Goal: Transaction & Acquisition: Download file/media

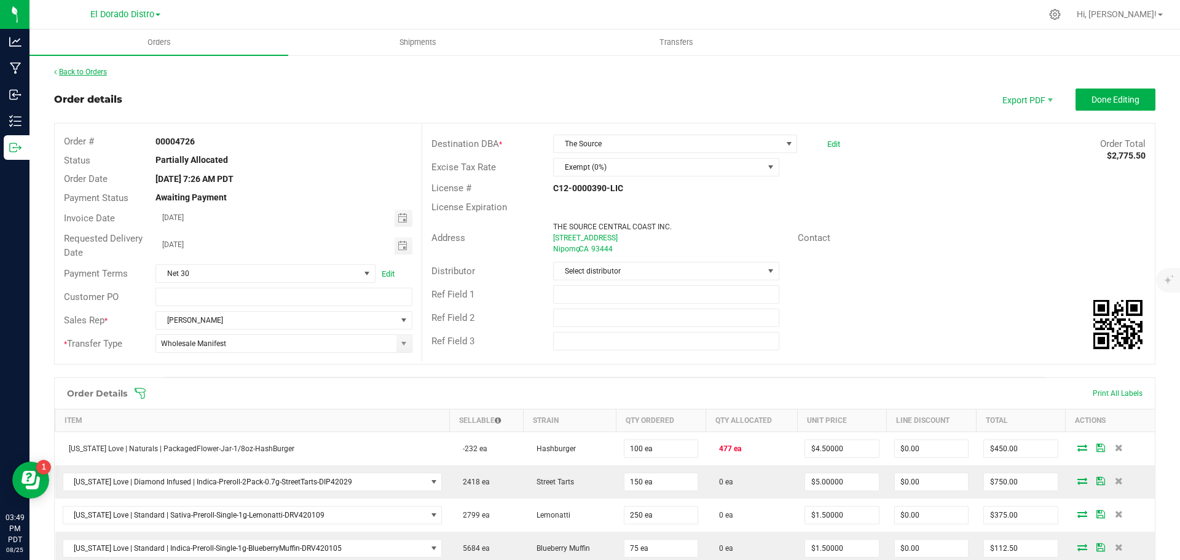
click at [88, 72] on link "Back to Orders" at bounding box center [80, 72] width 53 height 9
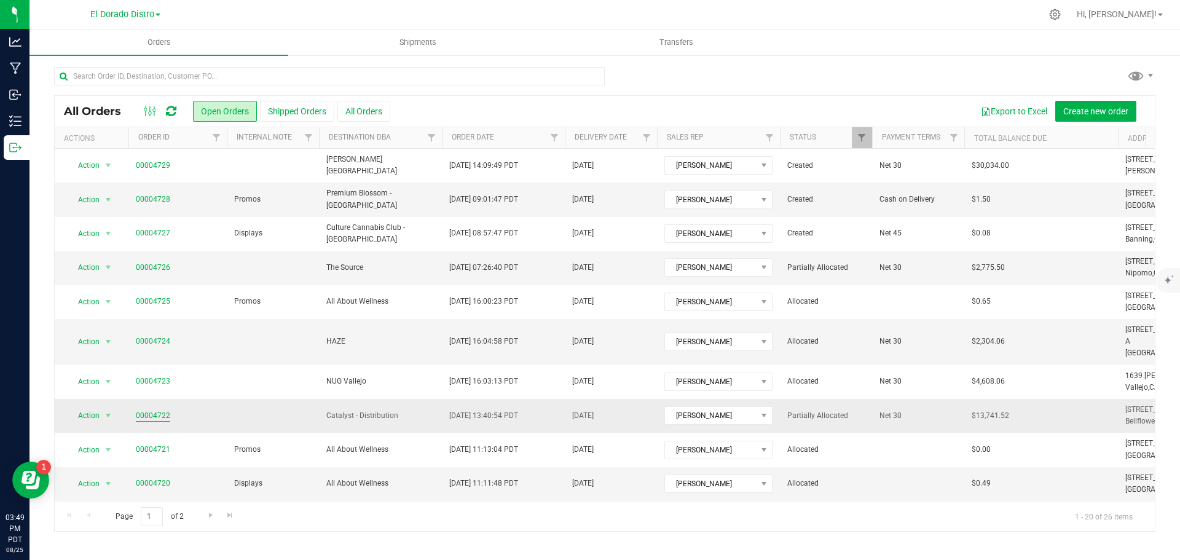
click at [139, 410] on link "00004722" at bounding box center [153, 416] width 34 height 12
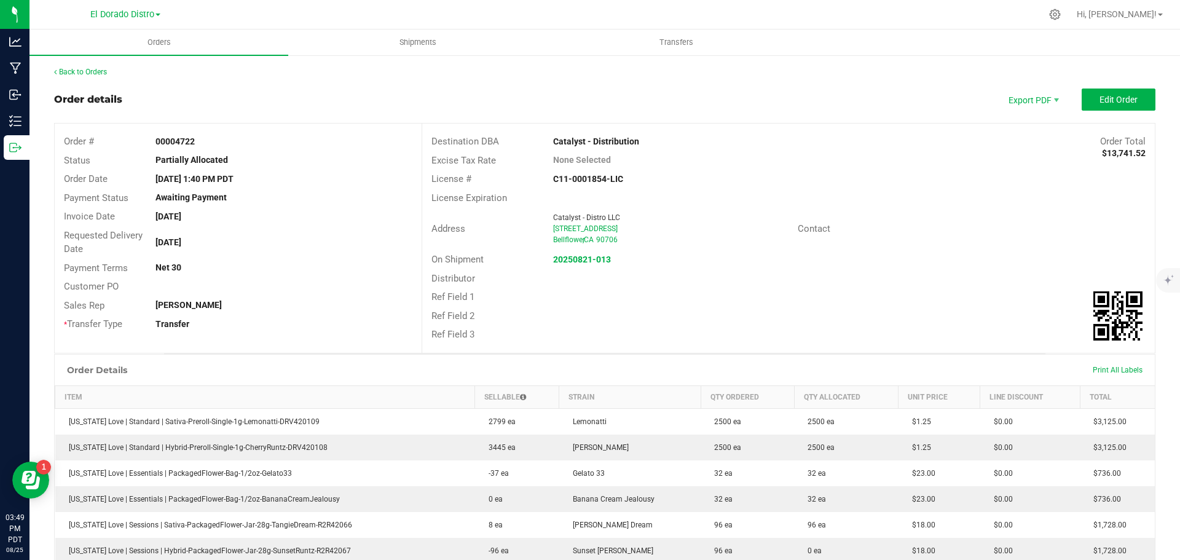
click at [891, 114] on outbound-order-header "Order details Export PDF Edit Order Order # 00004722 Status Partially Allocated…" at bounding box center [604, 220] width 1101 height 265
click at [1023, 101] on span "Export PDF" at bounding box center [1032, 99] width 74 height 22
click at [1007, 117] on span "Packing List PDF" at bounding box center [1025, 120] width 76 height 18
click at [554, 180] on strong "C11-0001854-LIC" at bounding box center [588, 179] width 70 height 10
click at [554, 176] on strong "C11-0001854-LIC" at bounding box center [588, 179] width 70 height 10
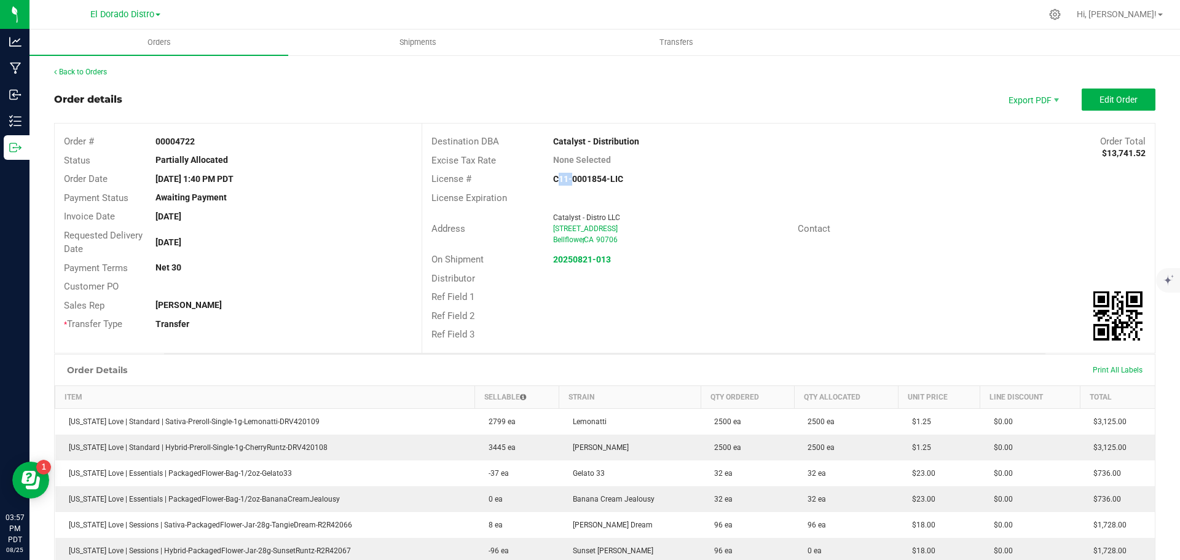
click at [554, 176] on strong "C11-0001854-LIC" at bounding box center [588, 179] width 70 height 10
copy strong "C11-0001854-LIC"
click at [1025, 138] on span "Invoice PDF" at bounding box center [1025, 138] width 76 height 18
